Goal: Transaction & Acquisition: Book appointment/travel/reservation

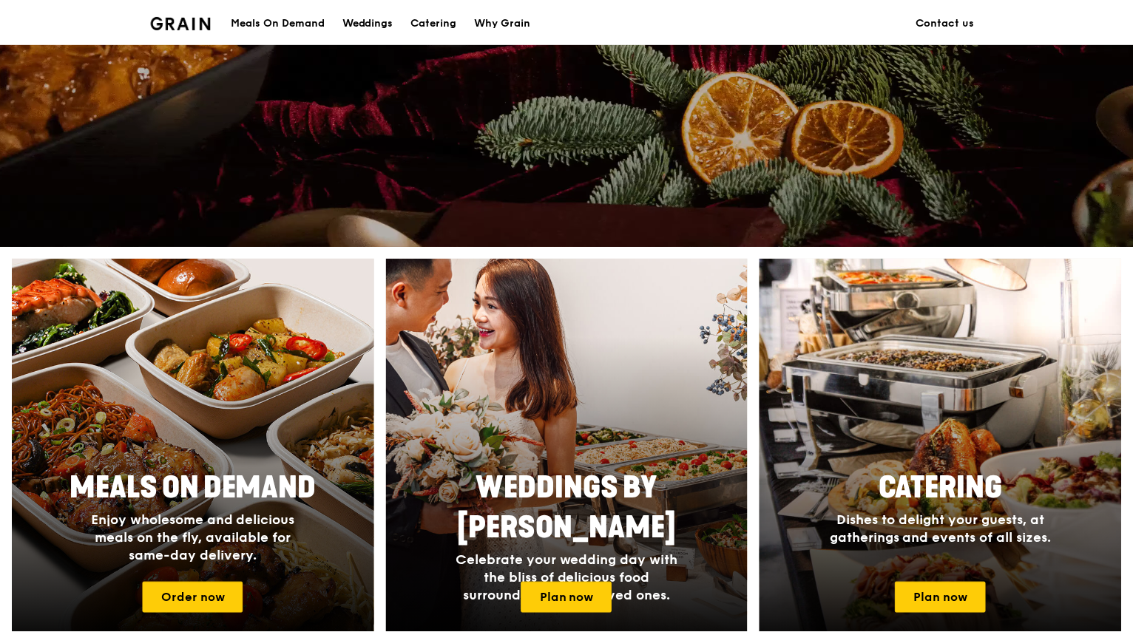
scroll to position [444, 0]
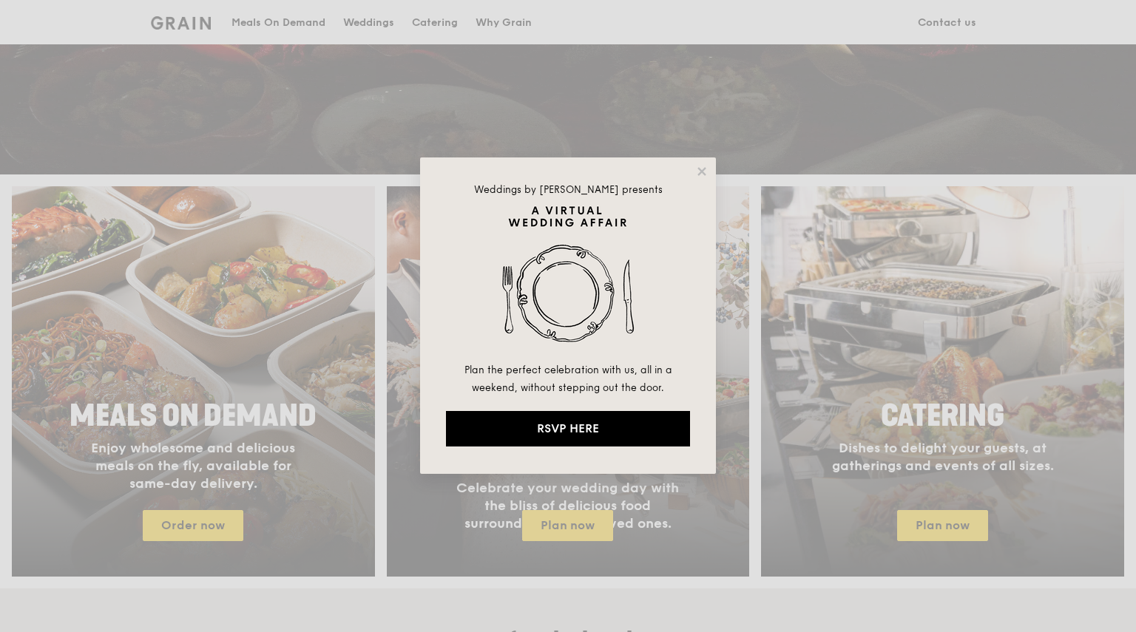
click at [697, 160] on div "Weddings by Grain presents Plan the perfect celebration with us, all in a weeke…" at bounding box center [568, 316] width 296 height 317
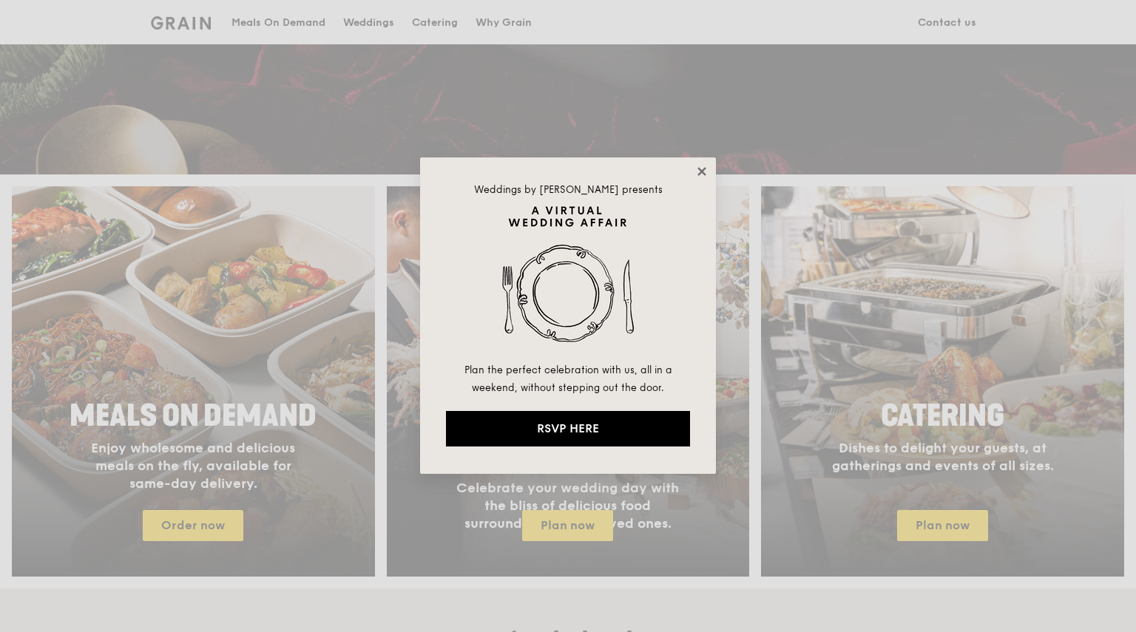
click at [705, 171] on icon at bounding box center [701, 171] width 13 height 13
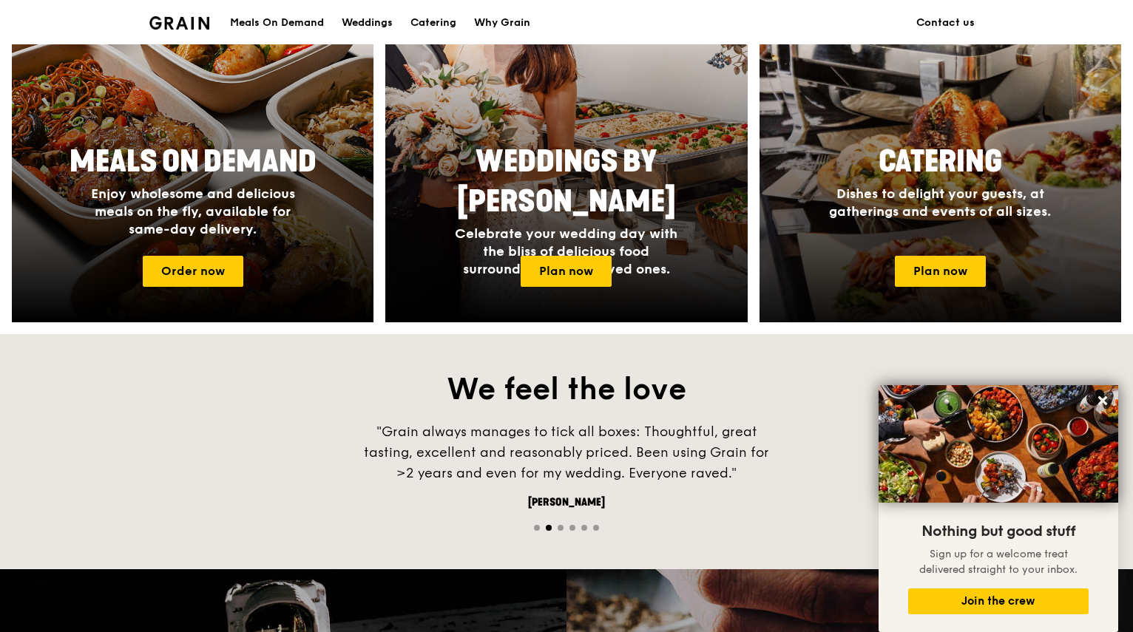
scroll to position [629, 0]
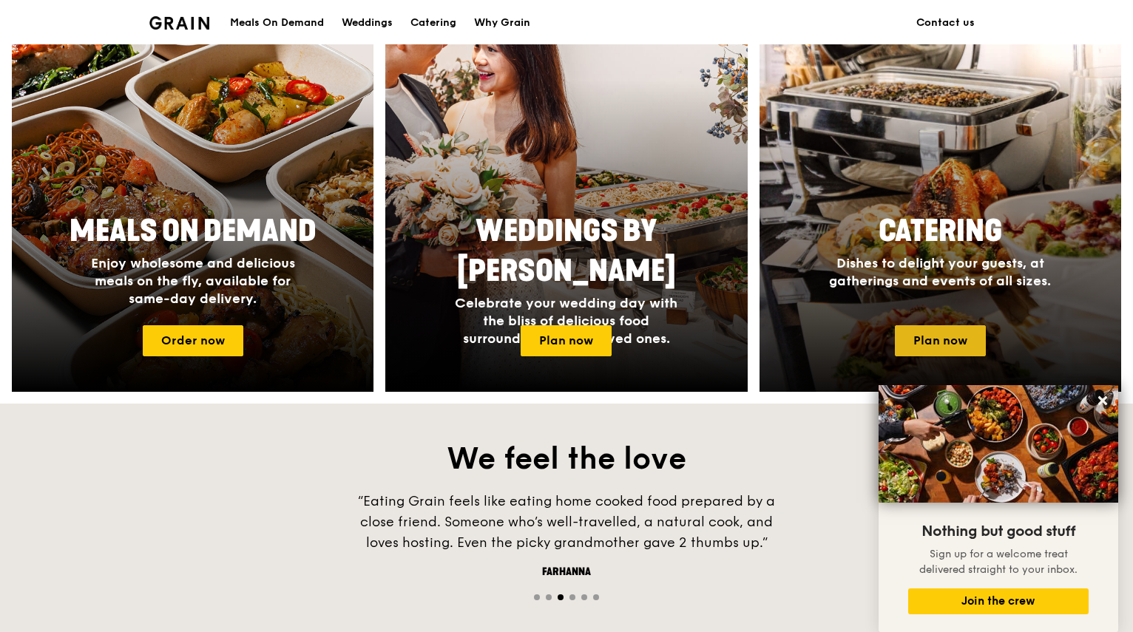
click at [930, 339] on link "Plan now" at bounding box center [940, 340] width 91 height 31
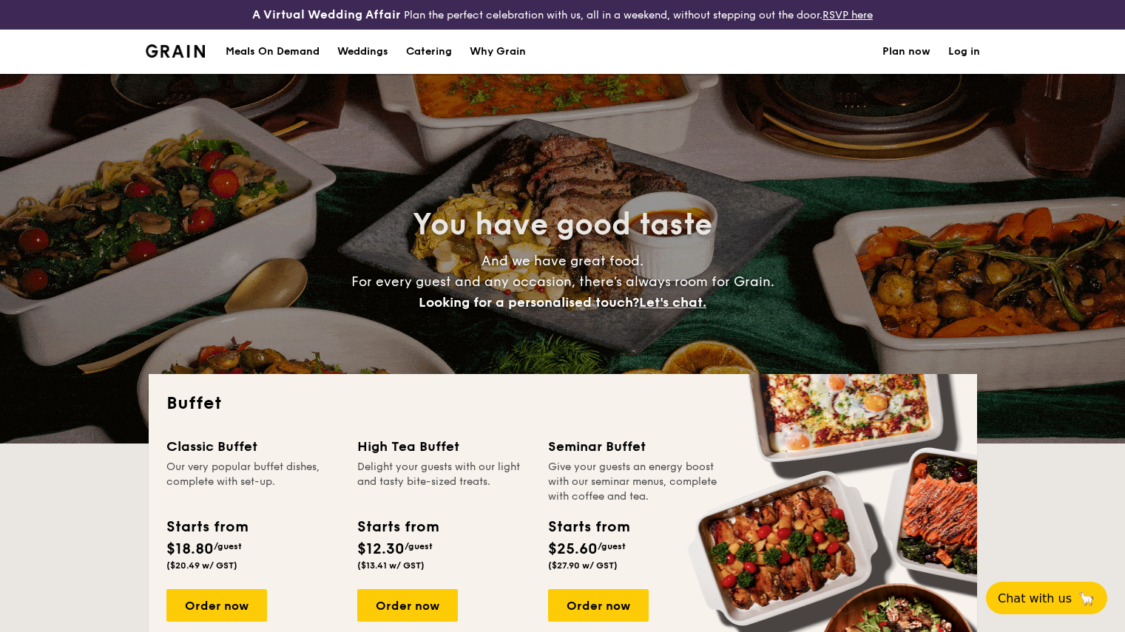
select select
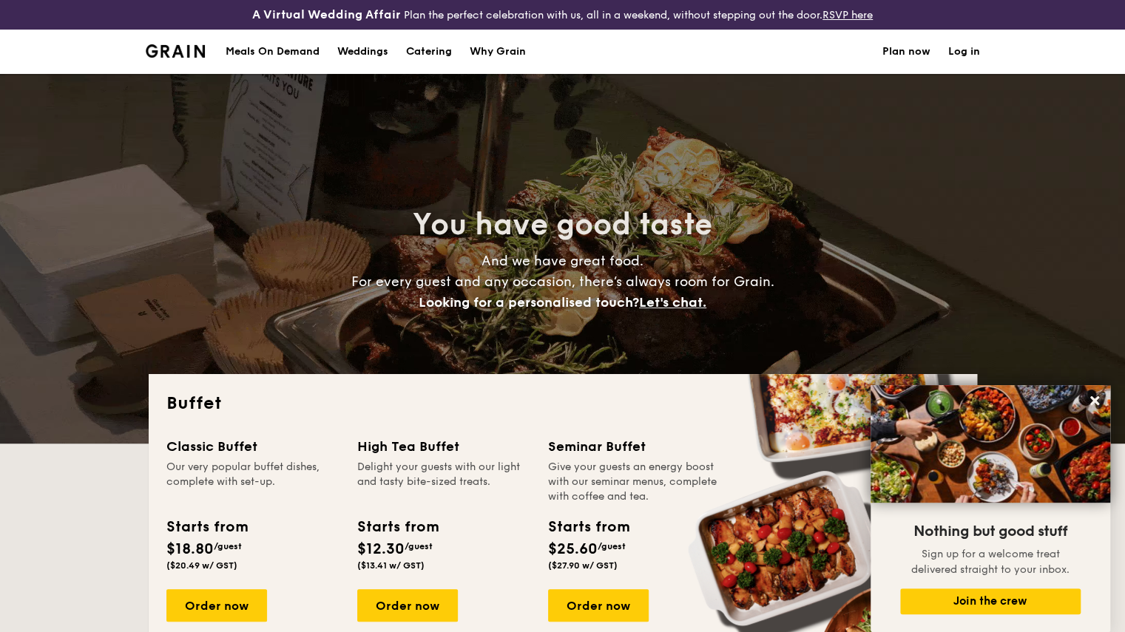
click at [285, 51] on div "Meals On Demand" at bounding box center [273, 52] width 94 height 44
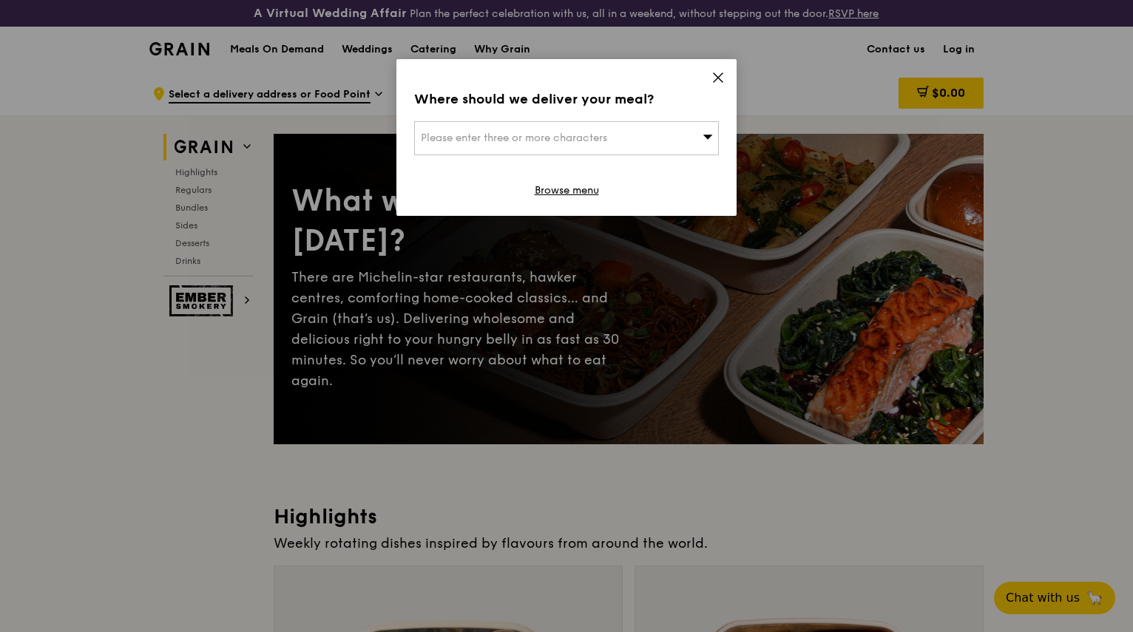
click at [714, 78] on icon at bounding box center [717, 77] width 13 height 13
